Goal: Information Seeking & Learning: Learn about a topic

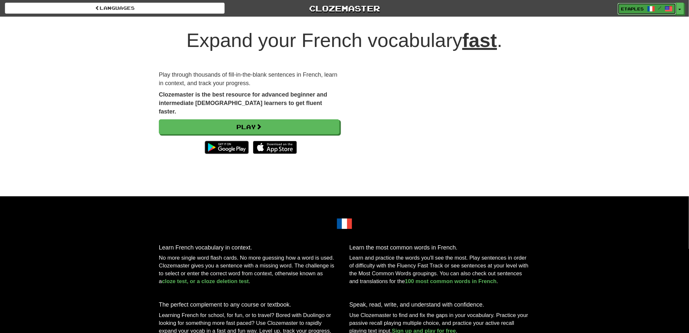
click at [632, 7] on span "etaples" at bounding box center [633, 9] width 23 height 6
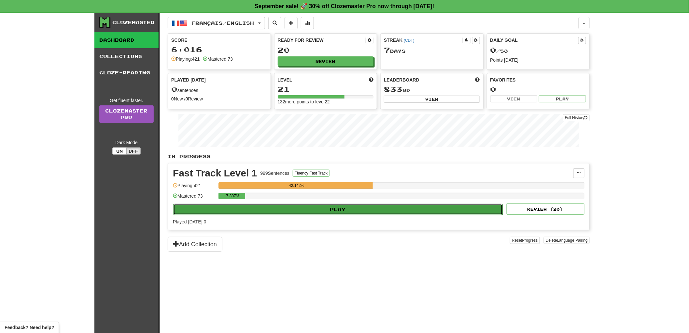
click at [343, 212] on button "Play" at bounding box center [338, 209] width 330 height 11
select select "**"
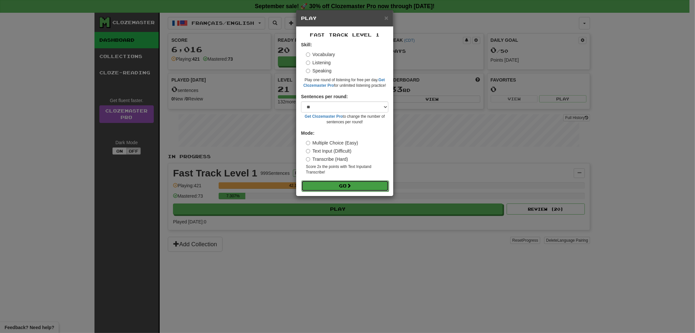
click at [339, 184] on button "Go" at bounding box center [344, 185] width 87 height 11
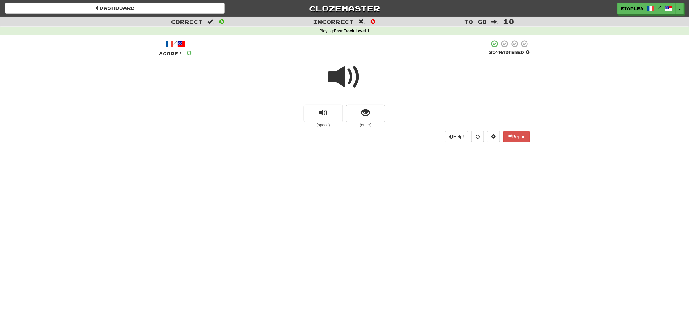
click at [339, 78] on span at bounding box center [344, 77] width 33 height 33
click at [367, 114] on span "show sentence" at bounding box center [366, 112] width 9 height 9
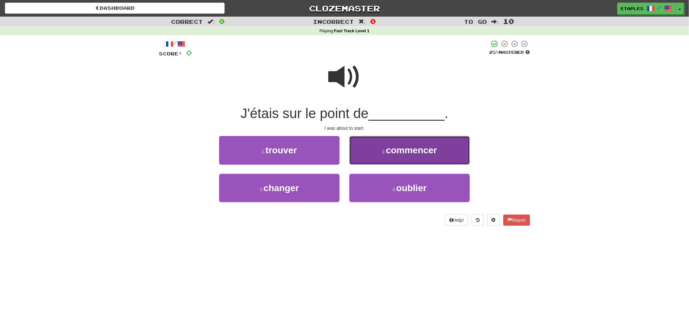
click at [382, 150] on small "2 ." at bounding box center [384, 151] width 4 height 5
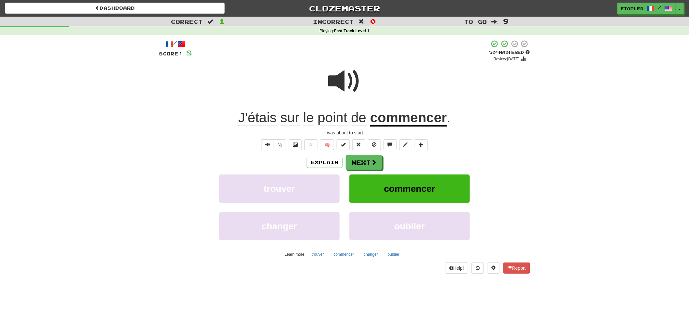
click at [342, 85] on span at bounding box center [344, 81] width 33 height 33
click at [341, 85] on span at bounding box center [344, 81] width 33 height 33
click at [362, 164] on button "Next" at bounding box center [364, 162] width 36 height 15
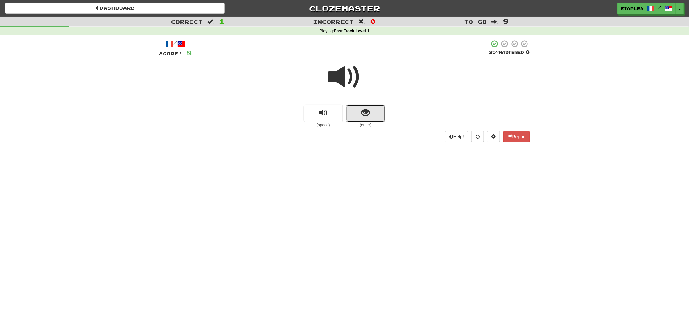
click at [363, 115] on span "show sentence" at bounding box center [366, 112] width 9 height 9
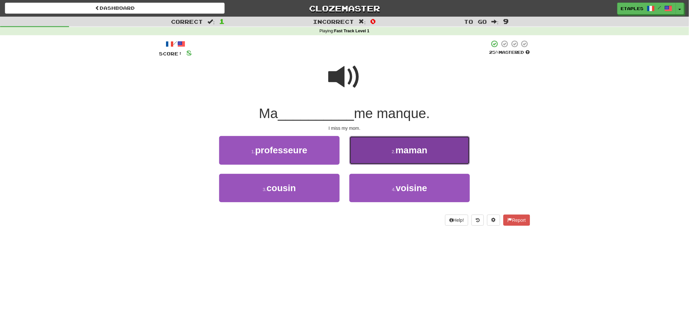
click at [387, 154] on button "2 . maman" at bounding box center [410, 150] width 121 height 28
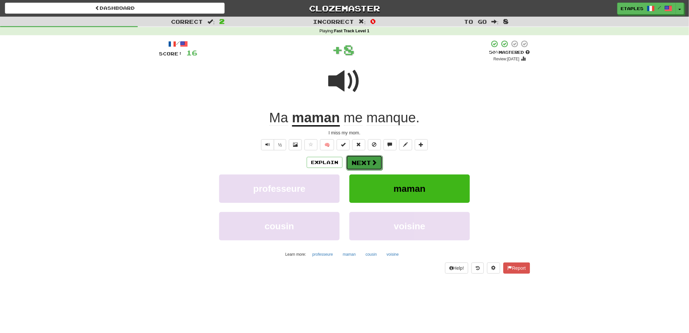
click at [362, 162] on button "Next" at bounding box center [364, 162] width 36 height 15
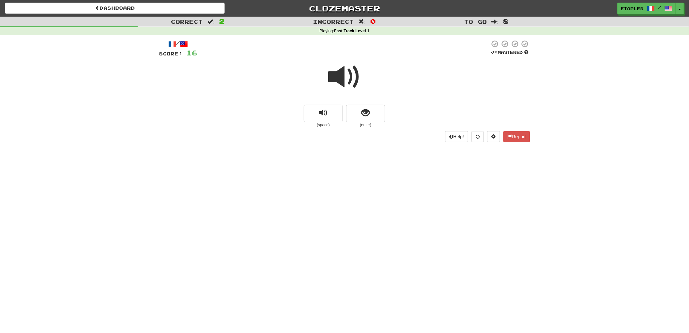
click at [342, 82] on span at bounding box center [344, 77] width 33 height 33
click at [357, 115] on button "show sentence" at bounding box center [365, 114] width 39 height 18
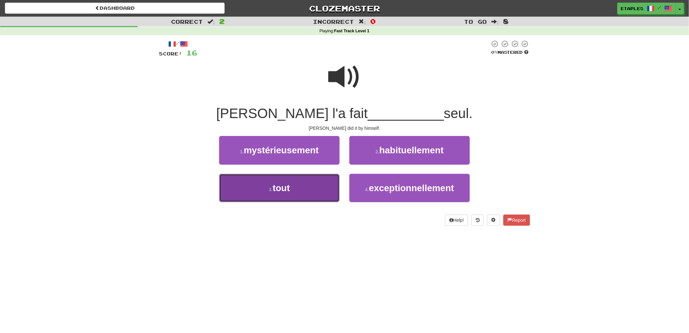
click at [281, 189] on span "tout" at bounding box center [281, 188] width 17 height 10
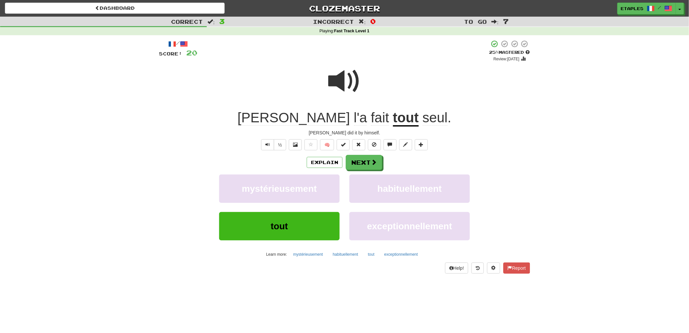
click at [333, 84] on span at bounding box center [344, 81] width 33 height 33
click at [335, 79] on span at bounding box center [344, 81] width 33 height 33
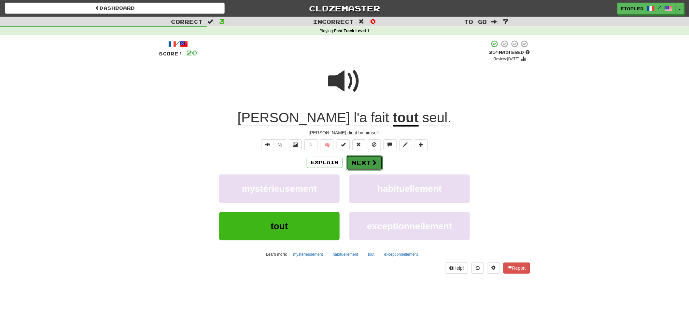
click at [363, 163] on button "Next" at bounding box center [364, 162] width 36 height 15
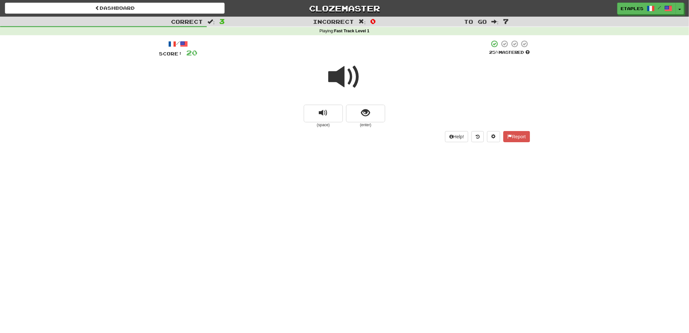
click at [338, 80] on span at bounding box center [344, 77] width 33 height 33
click at [366, 115] on span "show sentence" at bounding box center [366, 112] width 9 height 9
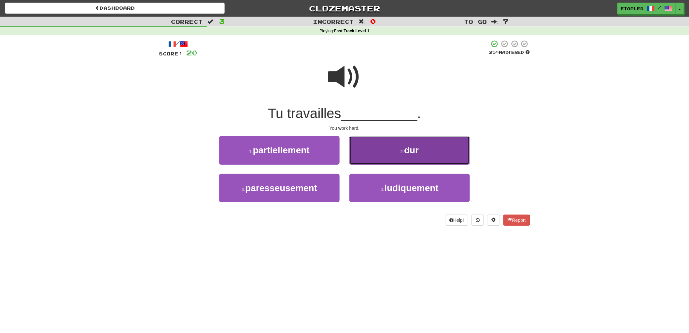
click at [394, 151] on button "2 . dur" at bounding box center [410, 150] width 121 height 28
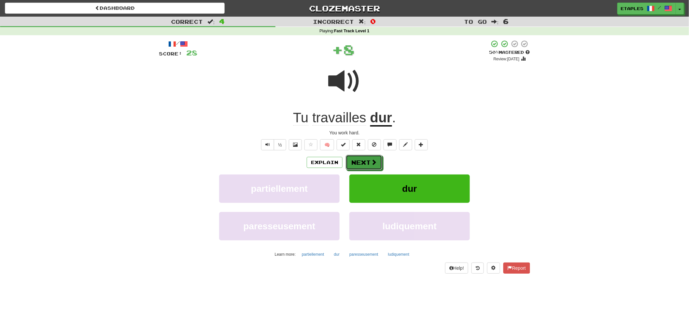
click at [359, 161] on button "Next" at bounding box center [364, 162] width 36 height 15
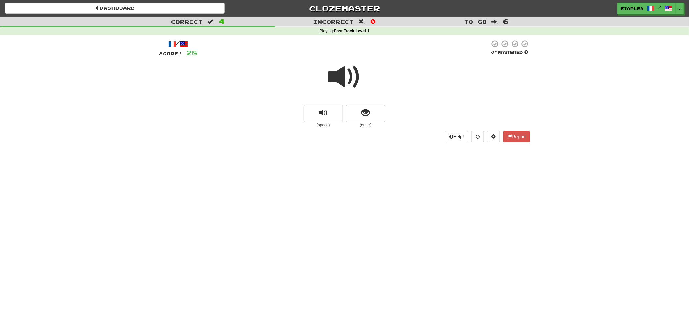
click at [345, 82] on span at bounding box center [344, 77] width 33 height 33
click at [362, 115] on span "show sentence" at bounding box center [366, 112] width 9 height 9
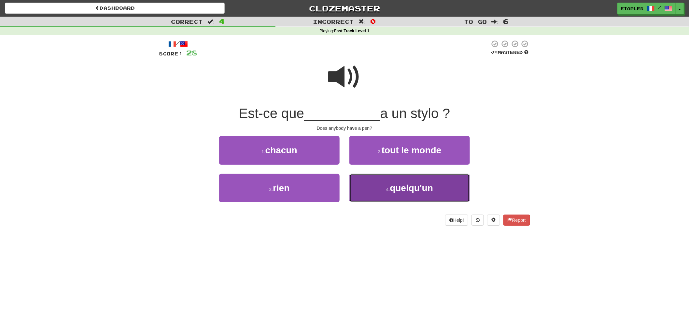
click at [393, 189] on span "quelqu'un" at bounding box center [411, 188] width 43 height 10
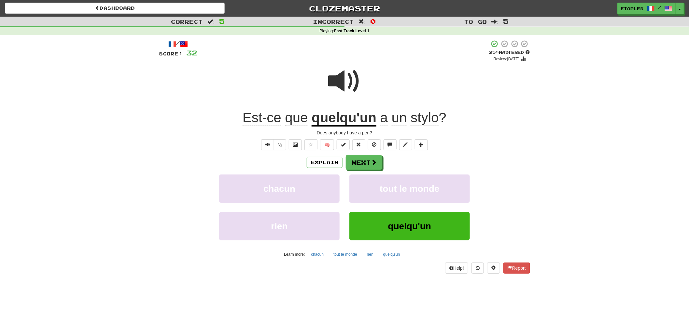
click at [340, 81] on span at bounding box center [344, 81] width 33 height 33
click at [336, 81] on span at bounding box center [344, 81] width 33 height 33
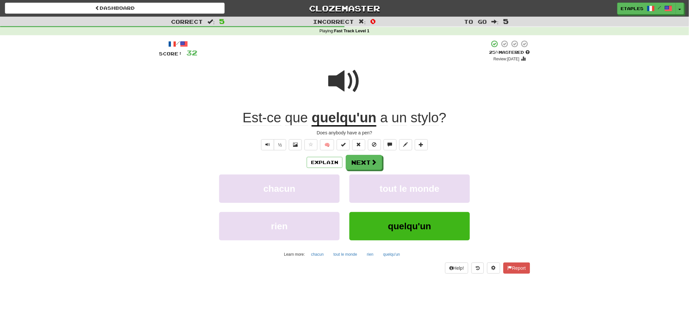
click at [336, 81] on span at bounding box center [344, 81] width 33 height 33
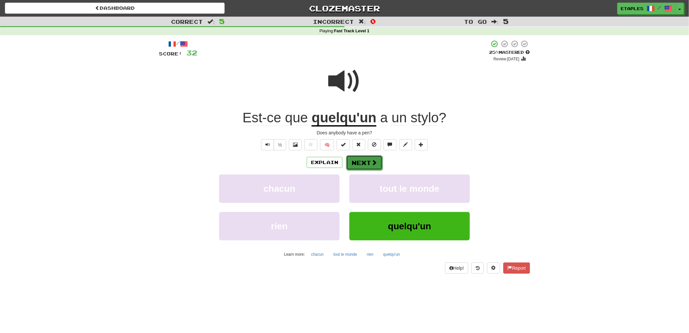
click at [360, 160] on button "Next" at bounding box center [364, 162] width 36 height 15
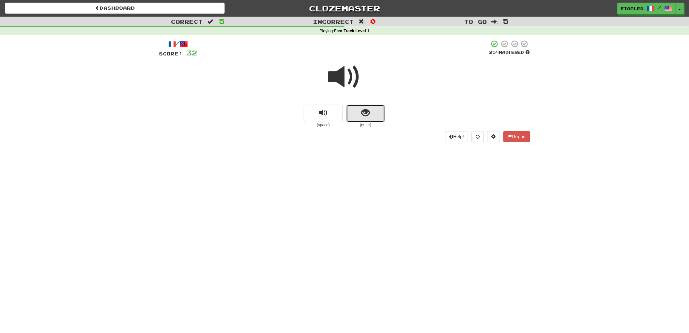
click at [360, 117] on button "show sentence" at bounding box center [365, 114] width 39 height 18
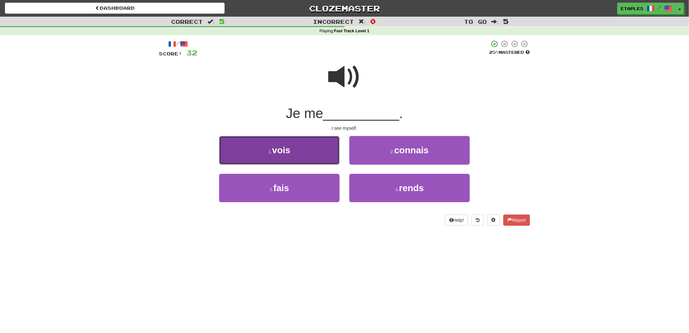
click at [288, 149] on span "vois" at bounding box center [281, 150] width 18 height 10
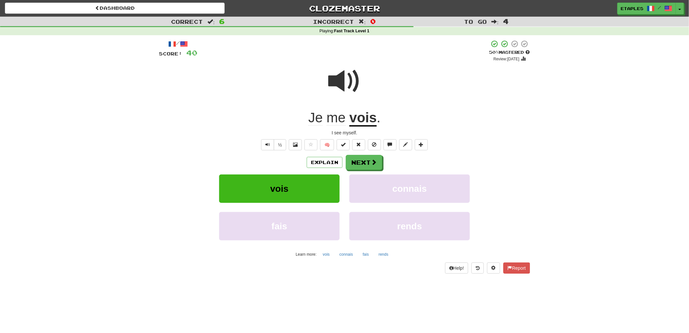
click at [336, 82] on span at bounding box center [344, 81] width 33 height 33
click at [371, 164] on span at bounding box center [374, 162] width 6 height 6
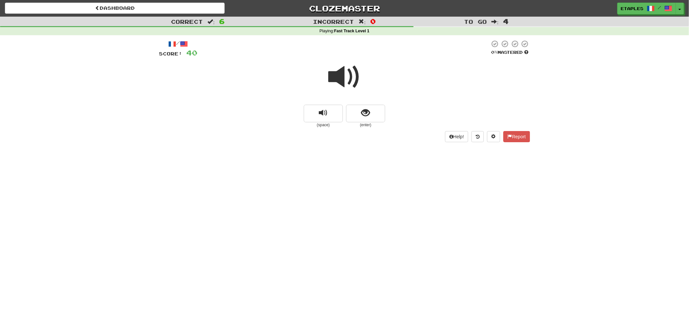
click at [338, 80] on span at bounding box center [344, 77] width 33 height 33
click at [361, 116] on button "show sentence" at bounding box center [365, 114] width 39 height 18
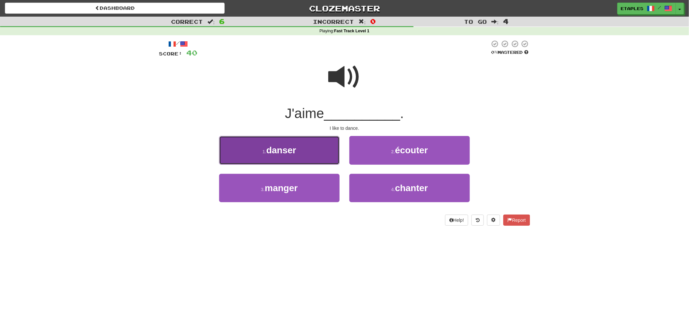
click at [281, 152] on span "danser" at bounding box center [281, 150] width 30 height 10
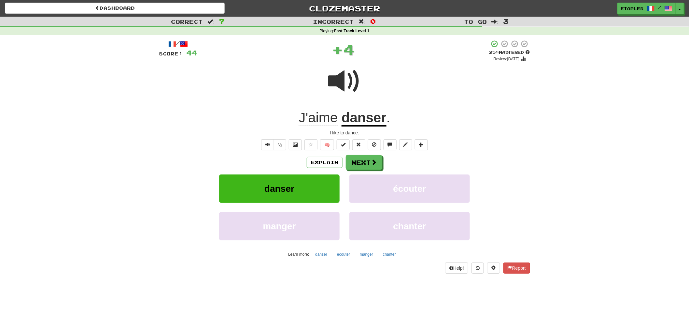
click at [329, 80] on span at bounding box center [344, 81] width 33 height 33
click at [338, 80] on span at bounding box center [344, 81] width 33 height 33
click at [338, 88] on span at bounding box center [344, 81] width 33 height 33
click at [364, 161] on button "Next" at bounding box center [364, 162] width 36 height 15
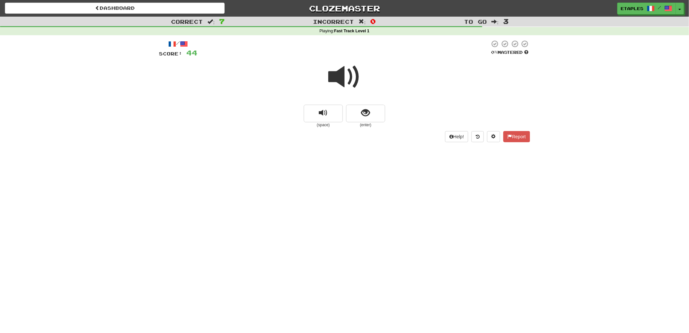
click at [336, 81] on span at bounding box center [344, 77] width 33 height 33
click at [359, 117] on button "show sentence" at bounding box center [365, 114] width 39 height 18
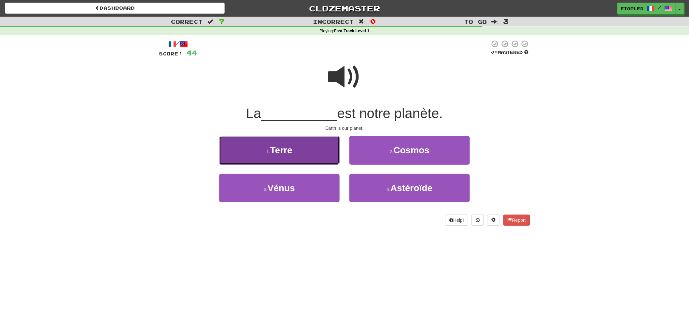
click at [301, 153] on button "1 . Terre" at bounding box center [279, 150] width 121 height 28
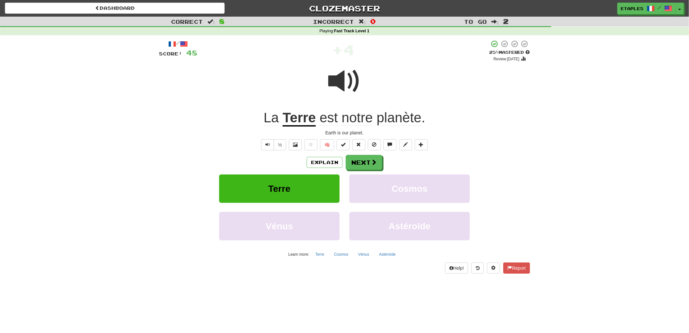
click at [336, 79] on span at bounding box center [344, 81] width 33 height 33
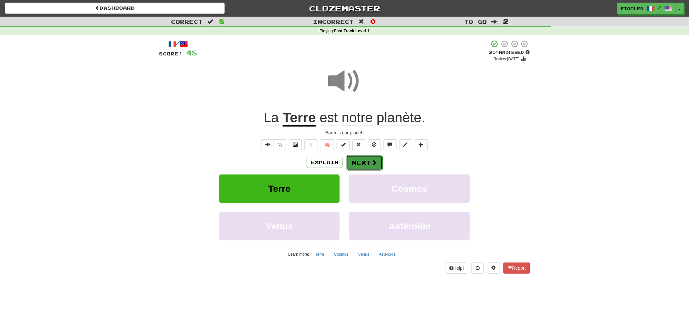
click at [359, 159] on button "Next" at bounding box center [364, 162] width 36 height 15
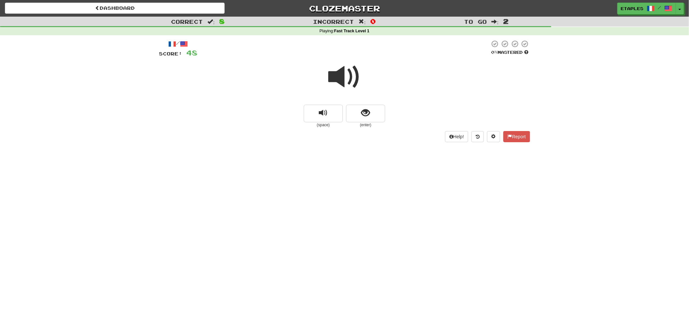
click at [341, 80] on span at bounding box center [344, 77] width 33 height 33
click at [357, 116] on button "show sentence" at bounding box center [365, 114] width 39 height 18
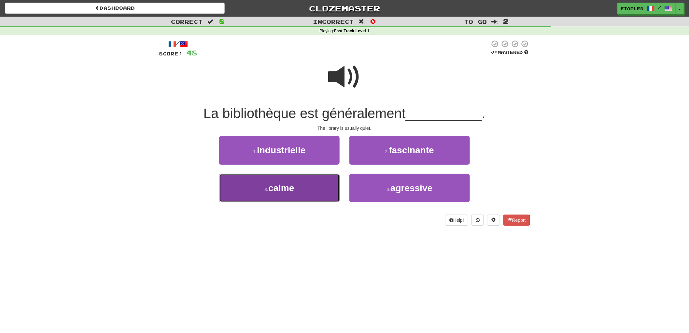
click at [275, 188] on span "calme" at bounding box center [281, 188] width 26 height 10
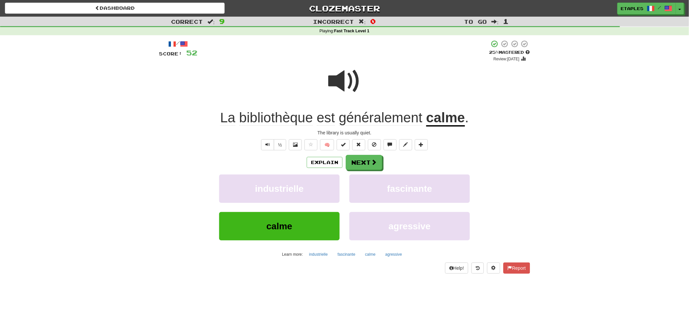
click at [345, 87] on span at bounding box center [344, 81] width 33 height 33
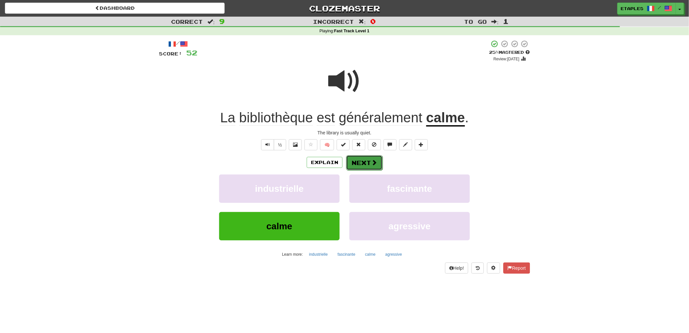
click at [365, 161] on button "Next" at bounding box center [364, 162] width 36 height 15
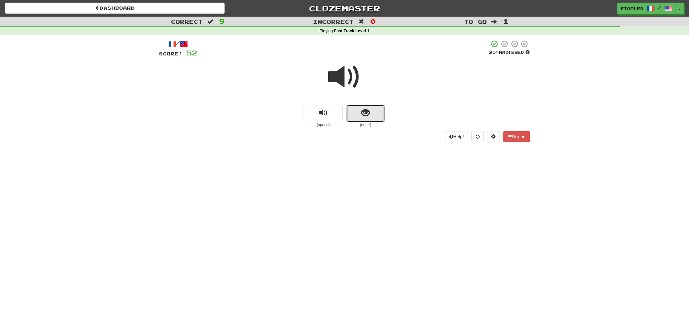
click at [359, 108] on button "show sentence" at bounding box center [365, 114] width 39 height 18
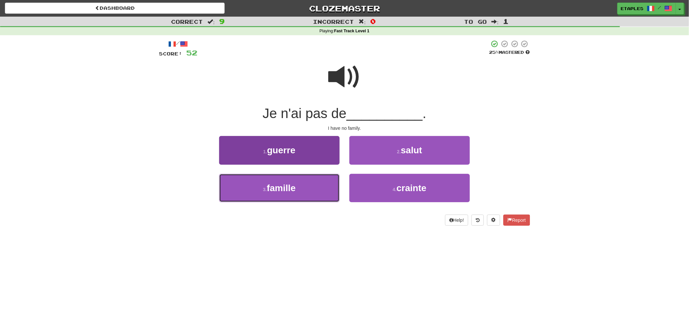
click at [274, 186] on span "famille" at bounding box center [281, 188] width 29 height 10
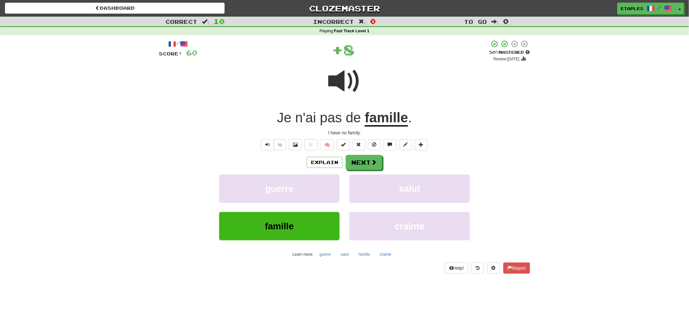
click at [341, 83] on span at bounding box center [344, 81] width 33 height 33
click at [366, 167] on button "Next" at bounding box center [364, 162] width 36 height 15
